Goal: Task Accomplishment & Management: Manage account settings

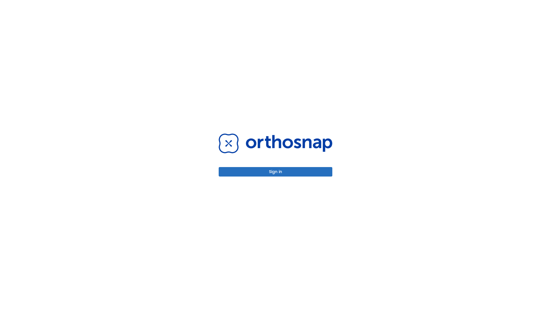
click at [276, 172] on button "Sign in" at bounding box center [276, 171] width 114 height 9
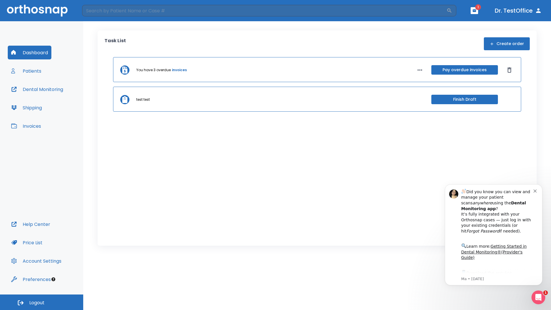
click at [42, 302] on span "Logout" at bounding box center [36, 303] width 15 height 6
